Goal: Task Accomplishment & Management: Manage account settings

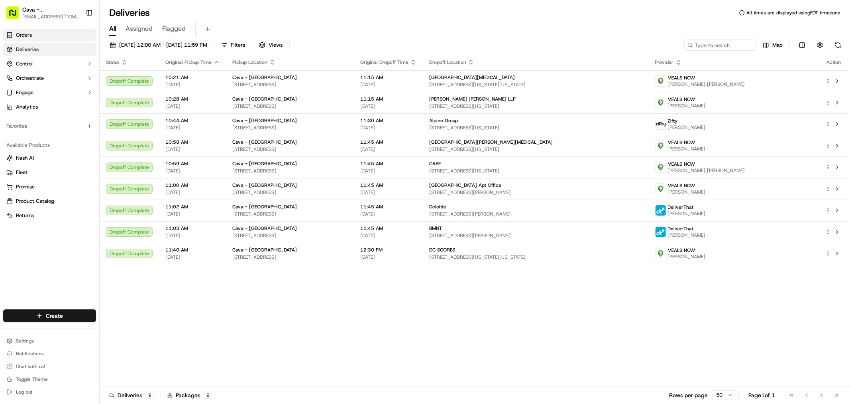
click at [32, 35] on link "Orders" at bounding box center [49, 35] width 93 height 13
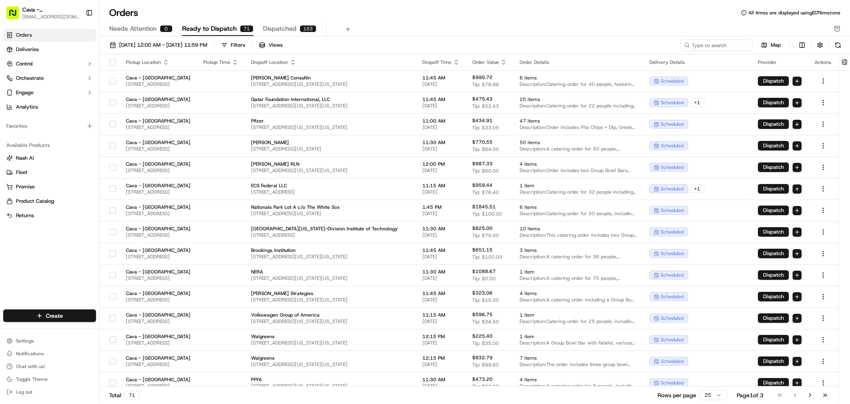
click at [216, 30] on span "Ready to Dispatch" at bounding box center [209, 29] width 55 height 10
click at [177, 45] on span "[DATE] 12:00 AM - [DATE] 11:59 PM" at bounding box center [163, 44] width 88 height 7
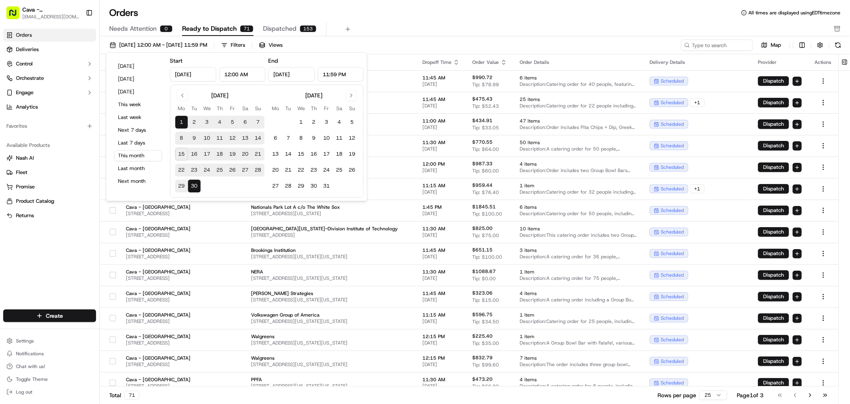
click at [195, 152] on button "16" at bounding box center [194, 154] width 13 height 13
type input "[DATE]"
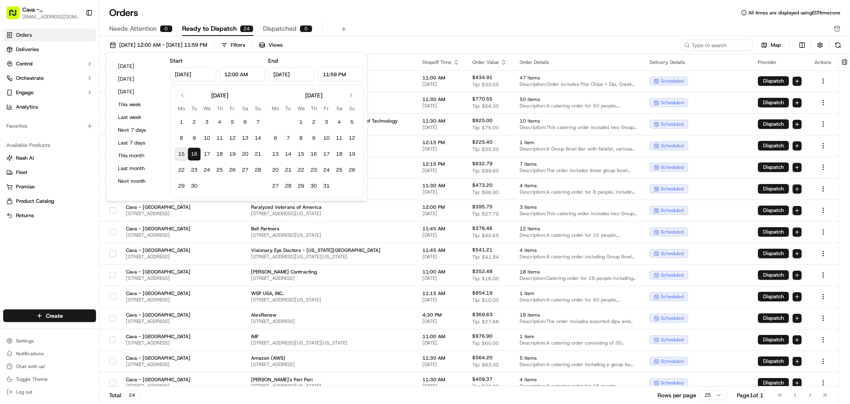
click at [85, 234] on div "Orders Deliveries Control Orchestrate Engage Analytics Favorites Available Prod…" at bounding box center [49, 164] width 99 height 277
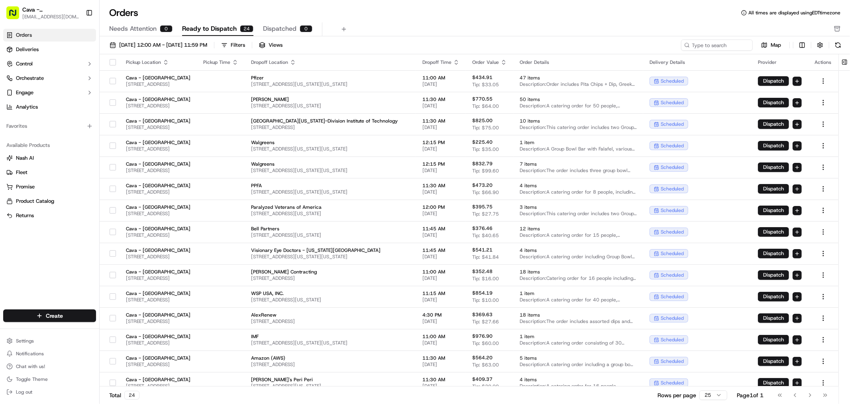
click at [460, 64] on icon "button" at bounding box center [456, 62] width 6 height 6
click at [512, 75] on button "Dropoff Start Time (Earliest)" at bounding box center [520, 72] width 74 height 10
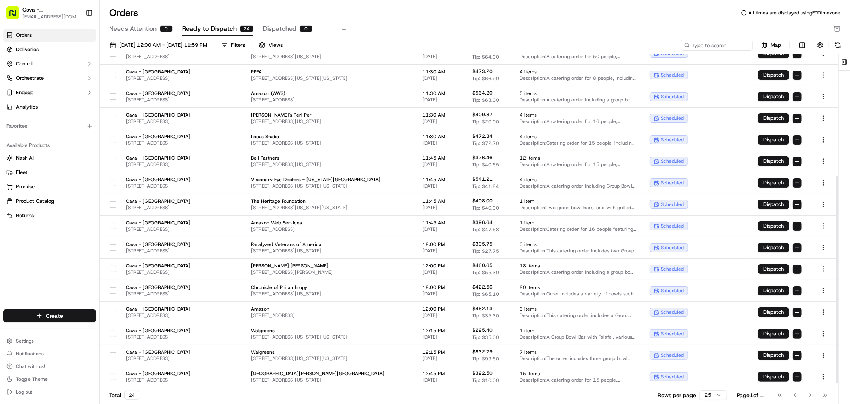
scroll to position [201, 0]
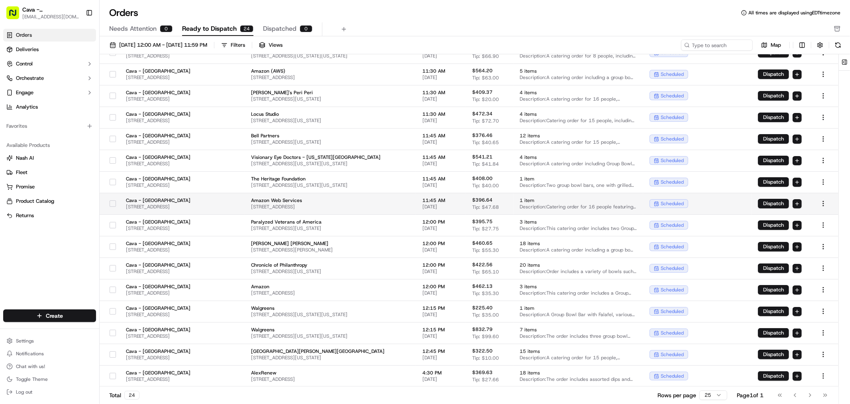
click at [113, 201] on button "button" at bounding box center [113, 203] width 6 height 6
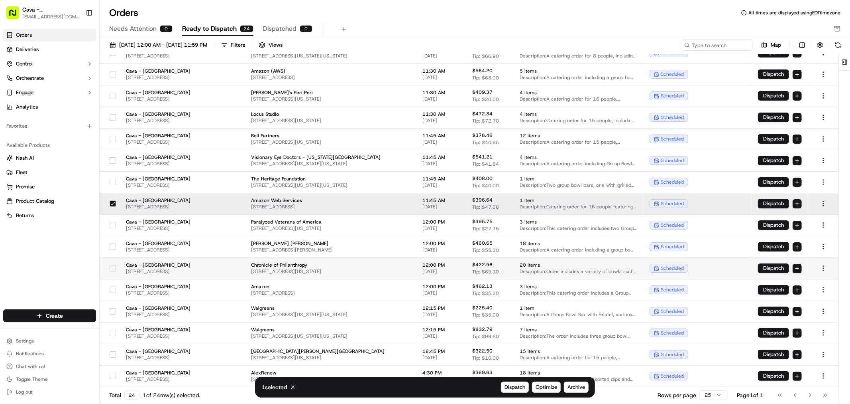
click at [113, 267] on button "button" at bounding box center [113, 268] width 6 height 6
click at [112, 333] on button "button" at bounding box center [113, 332] width 6 height 6
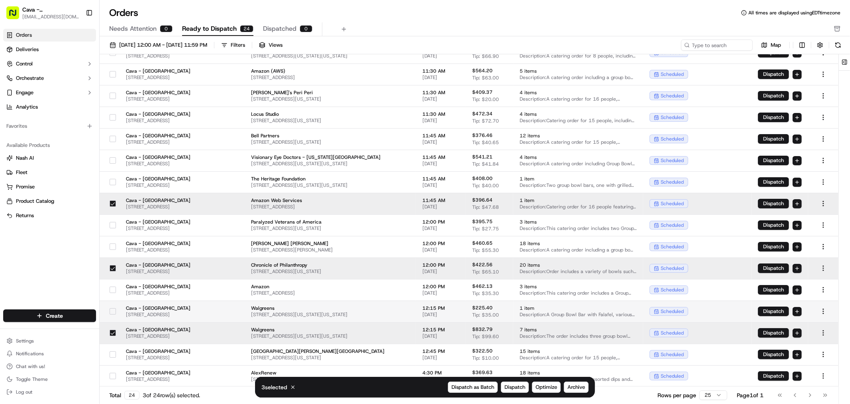
click at [118, 312] on div at bounding box center [113, 311] width 14 height 13
click at [575, 387] on span "Archive" at bounding box center [577, 386] width 18 height 7
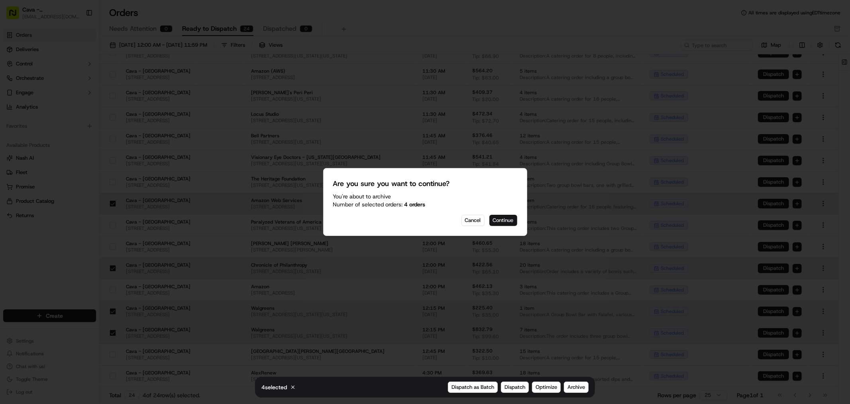
click at [512, 217] on button "Continue" at bounding box center [504, 220] width 28 height 11
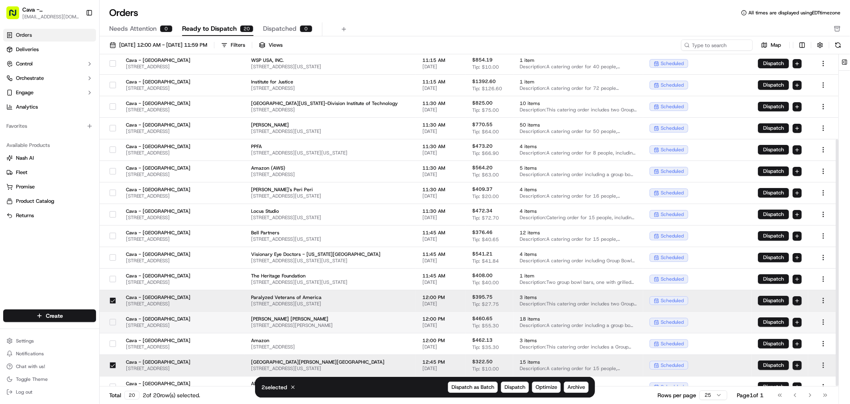
scroll to position [114, 0]
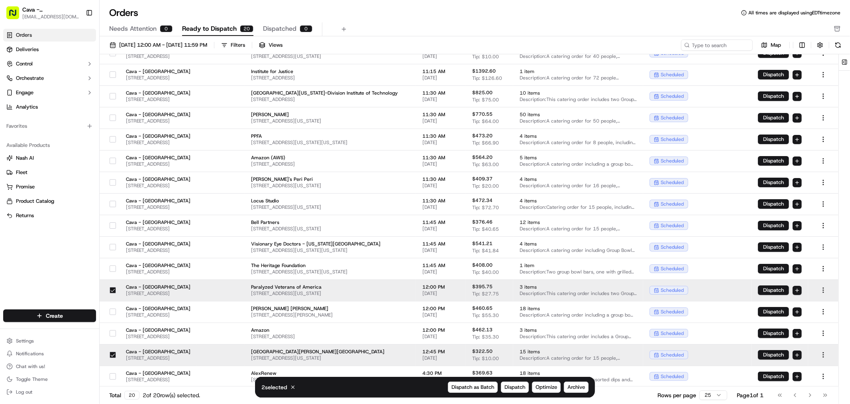
click at [115, 287] on button "button" at bounding box center [113, 290] width 6 height 6
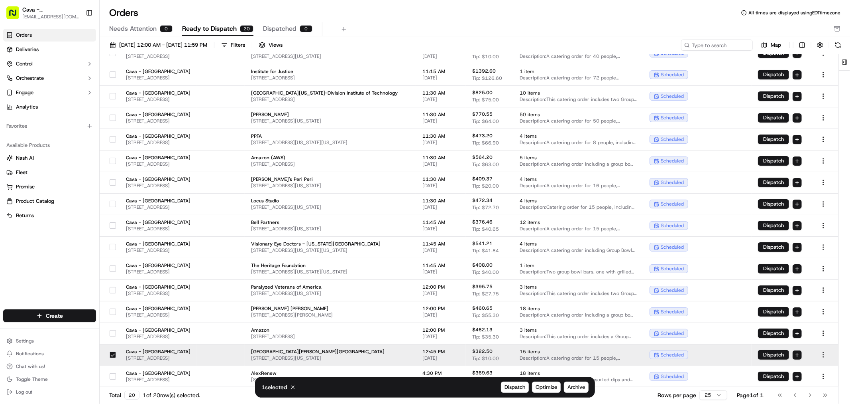
click at [113, 356] on button "button" at bounding box center [113, 354] width 6 height 6
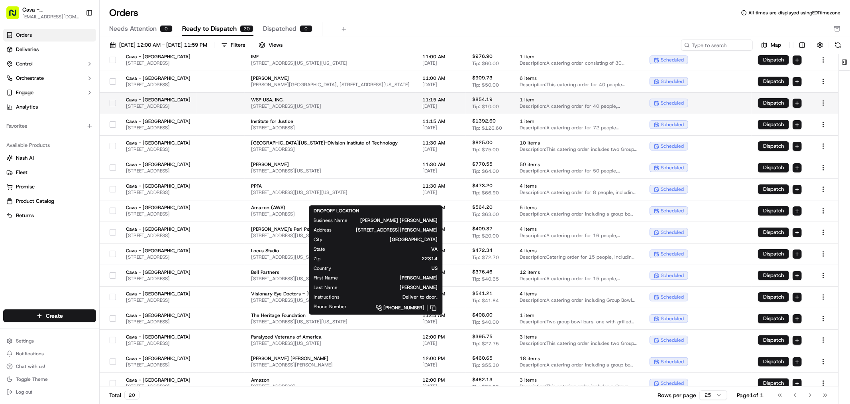
scroll to position [0, 0]
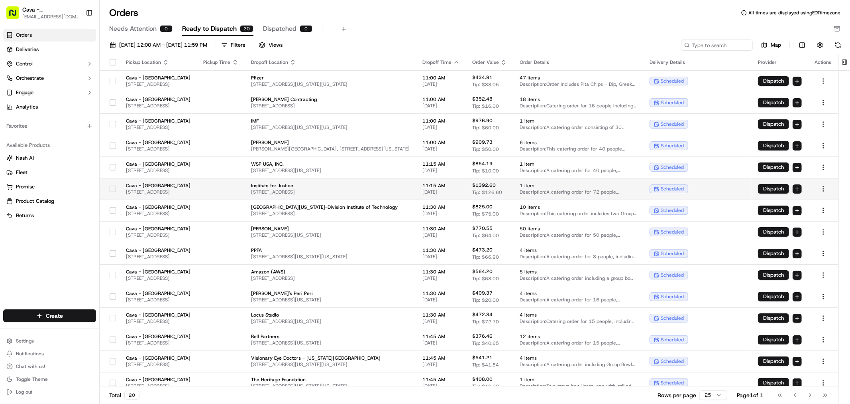
click at [112, 185] on button "button" at bounding box center [113, 188] width 6 height 6
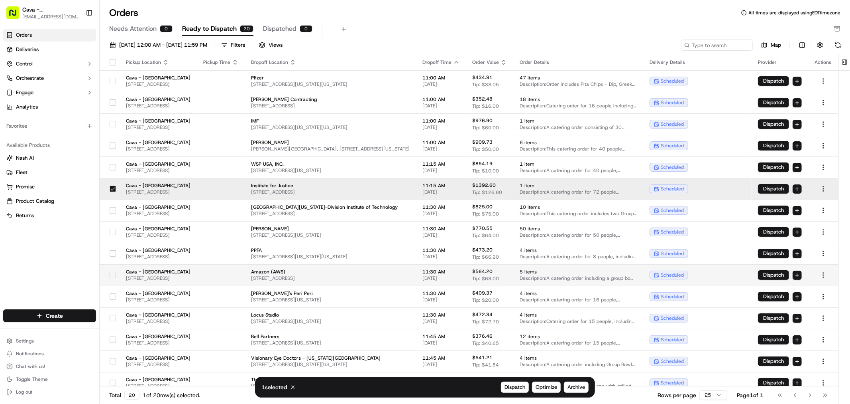
click at [112, 273] on button "button" at bounding box center [113, 275] width 6 height 6
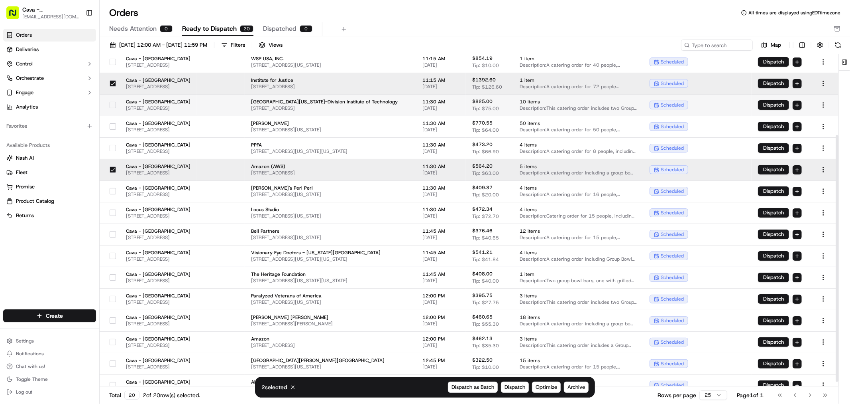
scroll to position [114, 0]
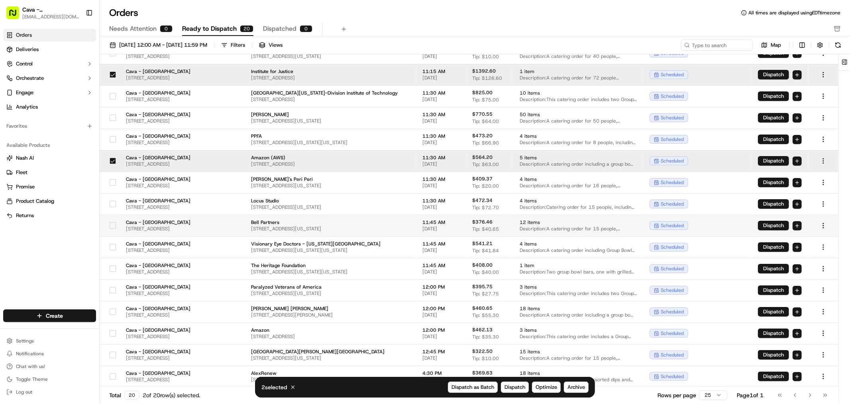
click at [113, 225] on button "button" at bounding box center [113, 225] width 6 height 6
click at [581, 383] on button "Archive" at bounding box center [576, 386] width 25 height 11
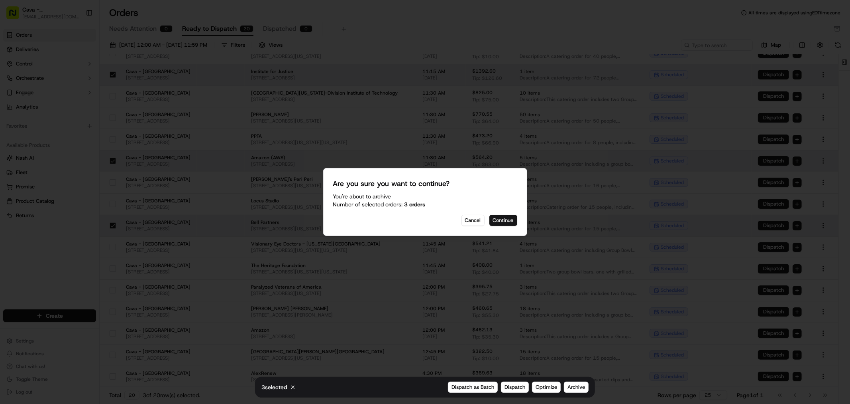
click at [501, 218] on button "Continue" at bounding box center [504, 220] width 28 height 11
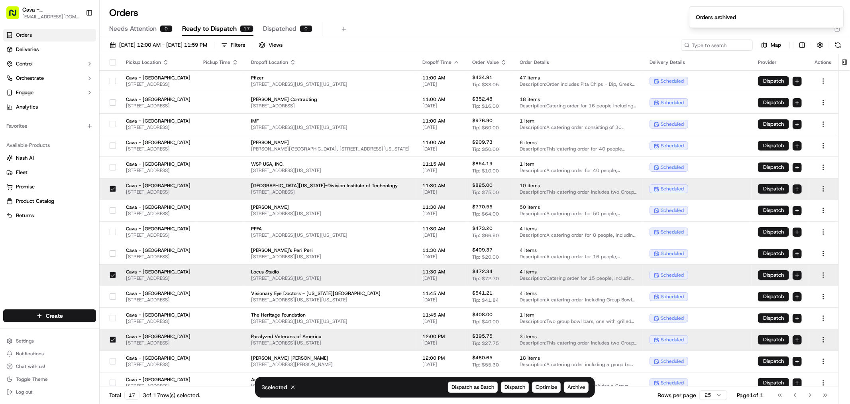
drag, startPoint x: 111, startPoint y: 185, endPoint x: 114, endPoint y: 189, distance: 4.5
click at [111, 185] on button "button" at bounding box center [113, 188] width 6 height 6
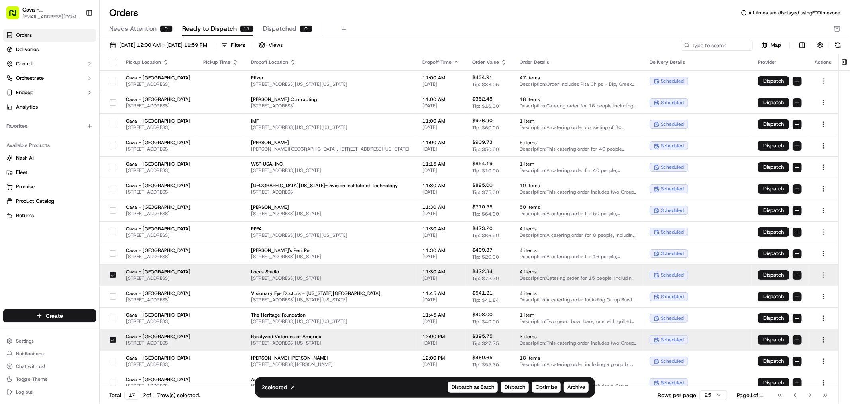
click at [112, 274] on button "button" at bounding box center [113, 275] width 6 height 6
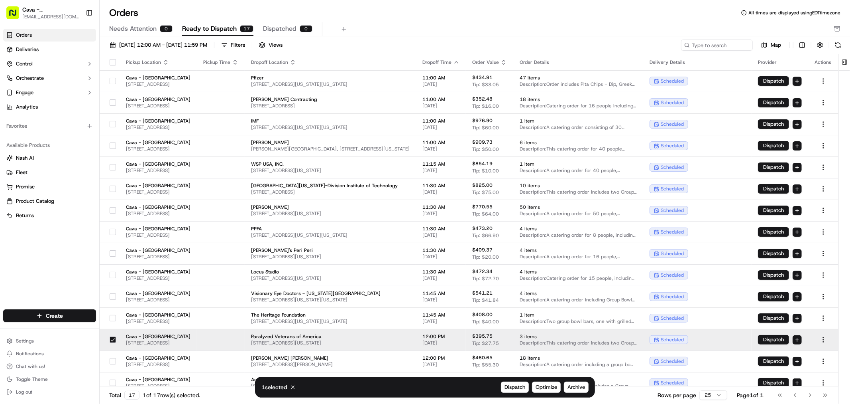
click at [116, 337] on div at bounding box center [113, 339] width 14 height 13
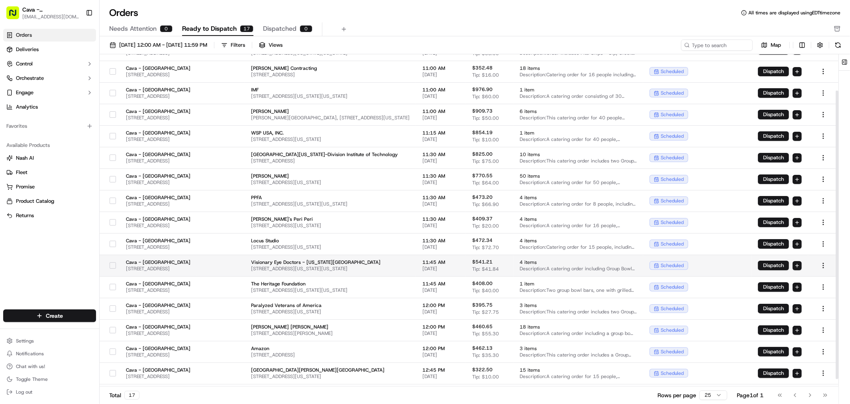
scroll to position [50, 0]
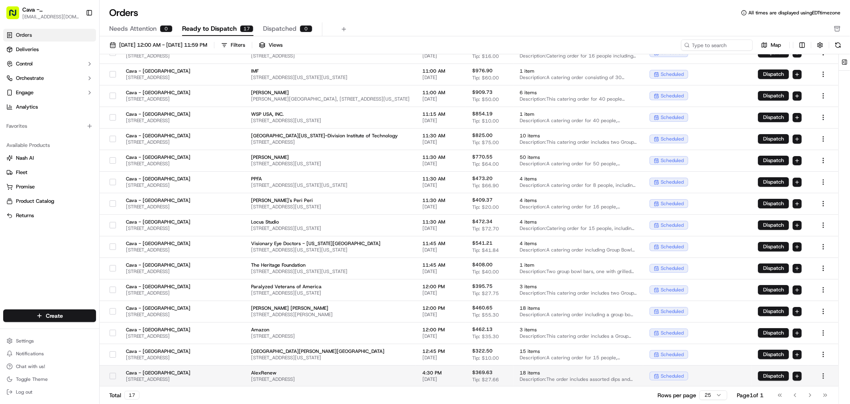
click at [112, 376] on button "button" at bounding box center [113, 375] width 6 height 6
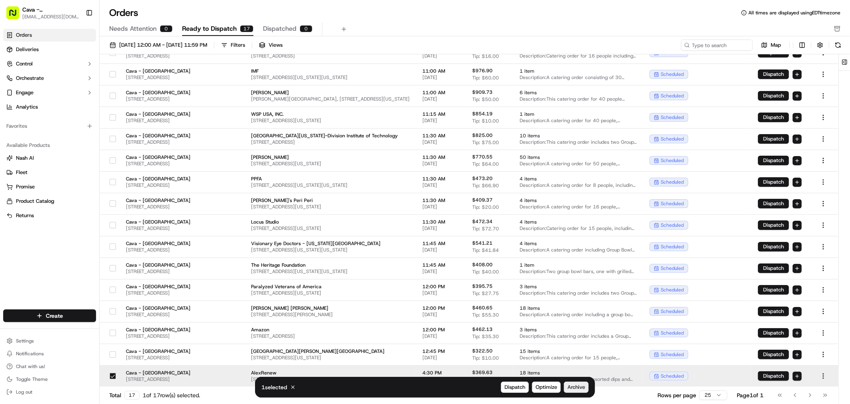
click at [574, 386] on span "Archive" at bounding box center [577, 386] width 18 height 7
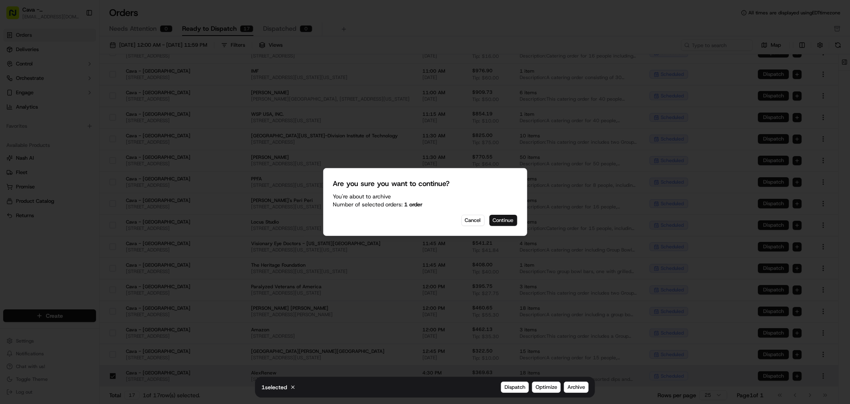
click at [499, 223] on button "Continue" at bounding box center [504, 220] width 28 height 11
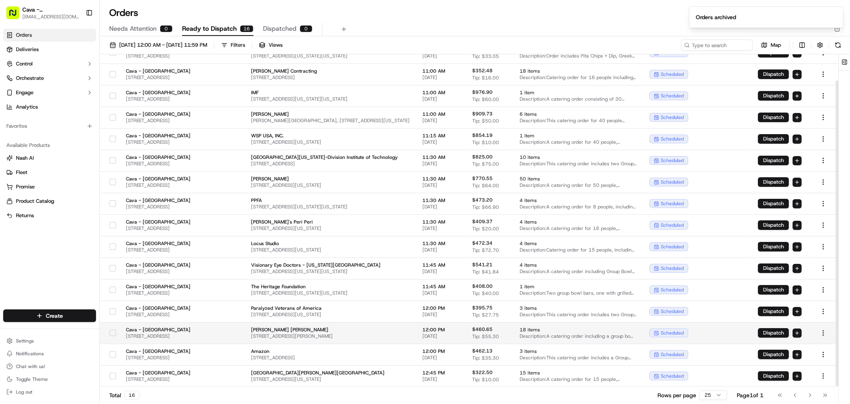
scroll to position [0, 0]
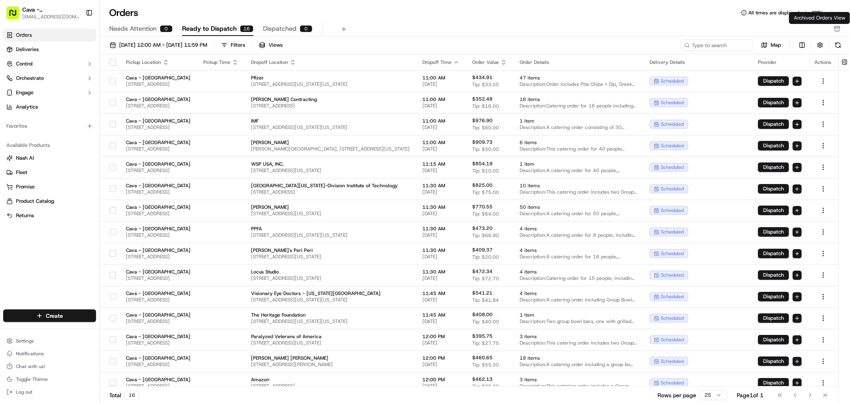
click at [839, 28] on icon "button" at bounding box center [838, 29] width 6 height 6
